Goal: Check status: Check status

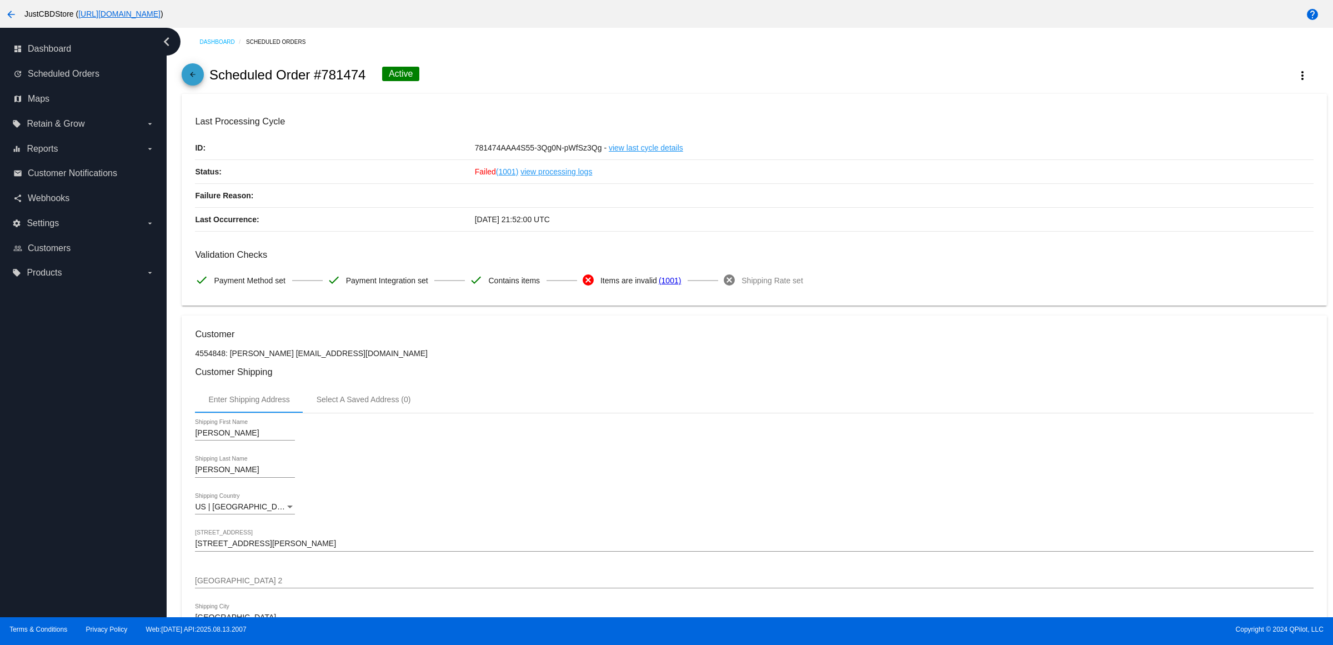
click at [198, 79] on mat-icon "arrow_back" at bounding box center [192, 77] width 13 height 13
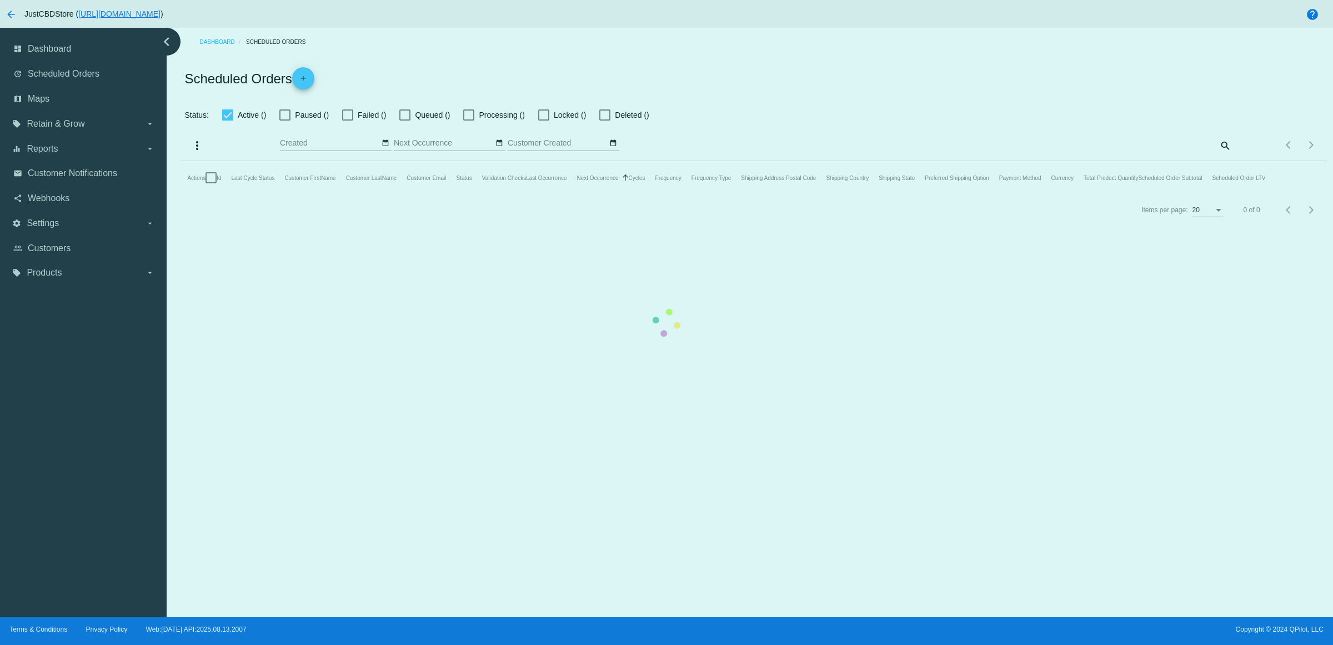
checkbox input "true"
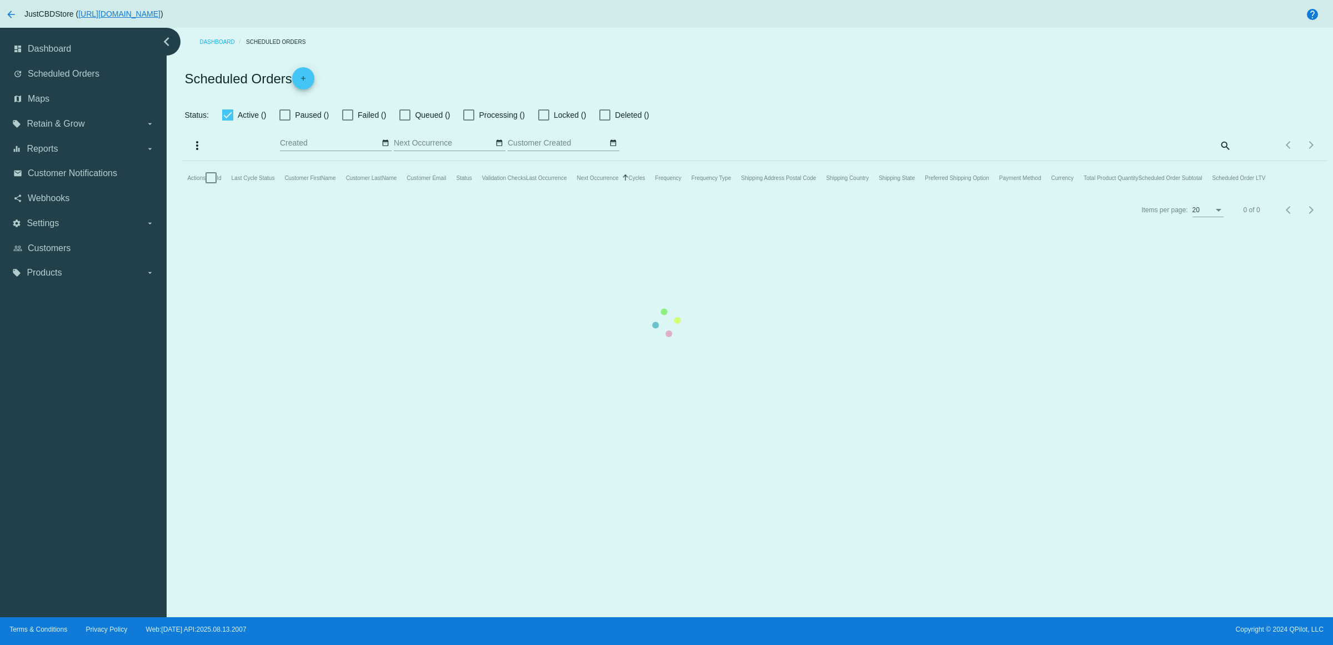
checkbox input "true"
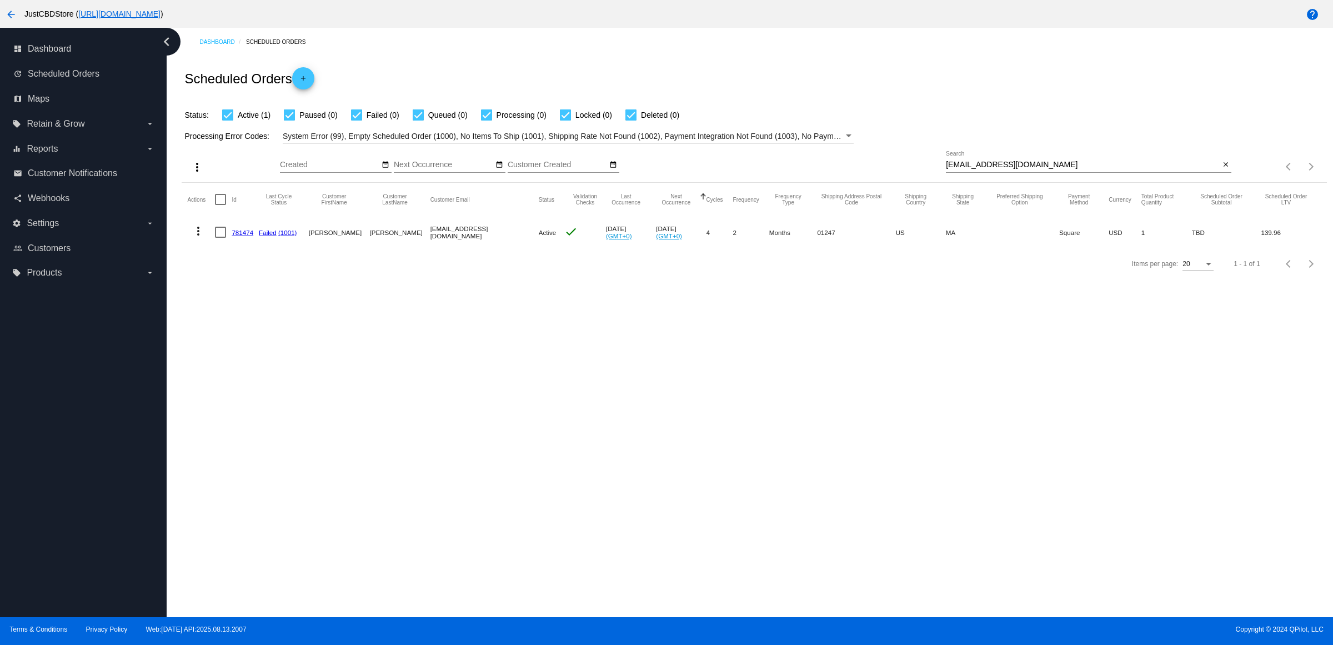
click at [1224, 169] on mat-icon "close" at bounding box center [1226, 165] width 8 height 9
click at [1224, 176] on mat-icon "search" at bounding box center [1224, 166] width 13 height 17
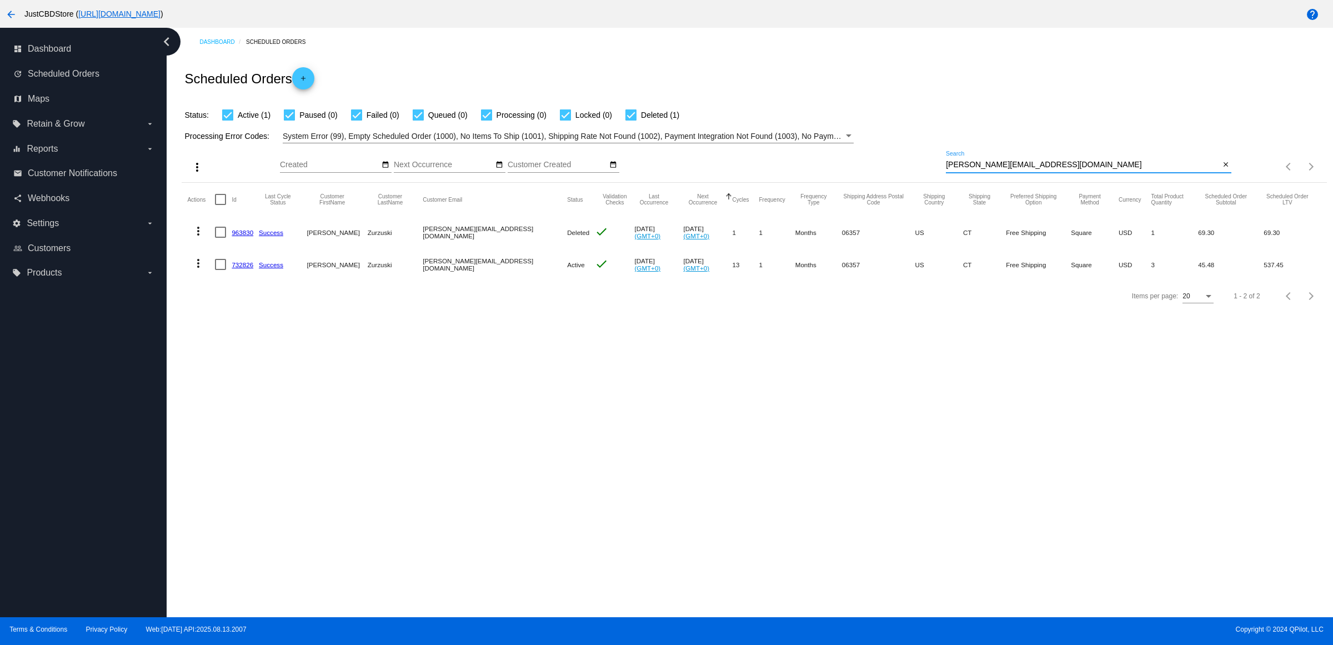
type input "[PERSON_NAME][EMAIL_ADDRESS][DOMAIN_NAME]"
click at [252, 268] on link "732826" at bounding box center [243, 264] width 22 height 7
